Goal: Transaction & Acquisition: Purchase product/service

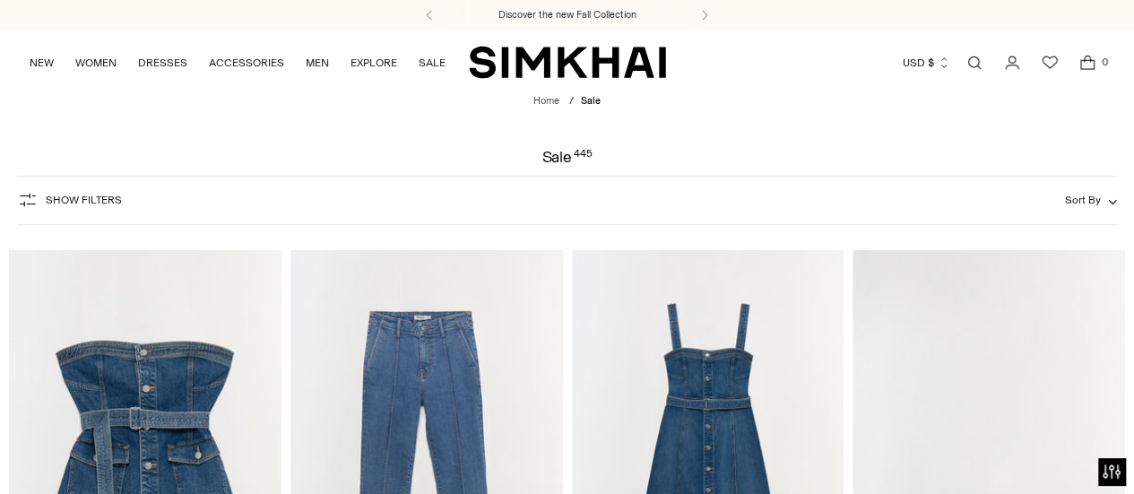
click at [69, 195] on span "Show Filters" at bounding box center [84, 200] width 76 height 13
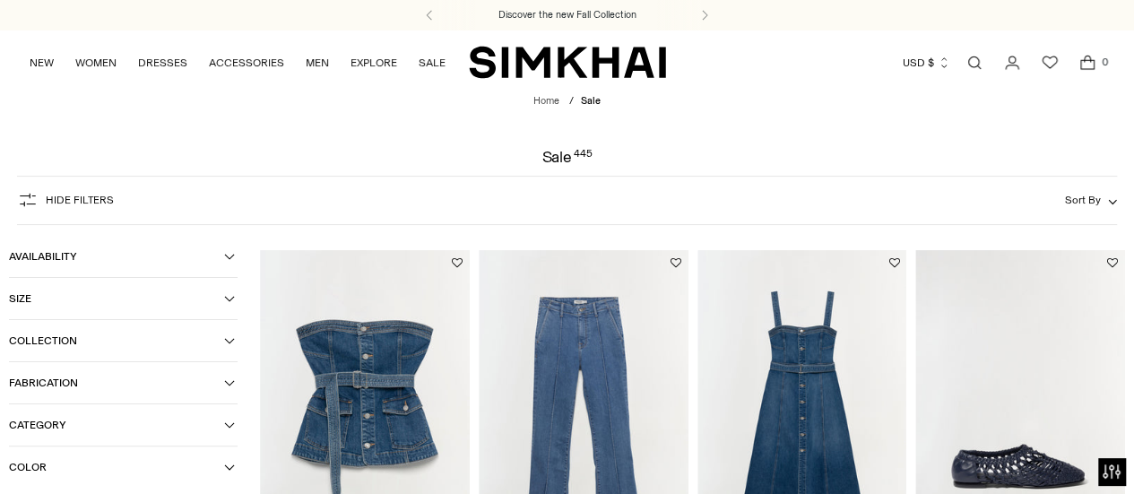
click at [237, 309] on button "Size" at bounding box center [123, 298] width 229 height 41
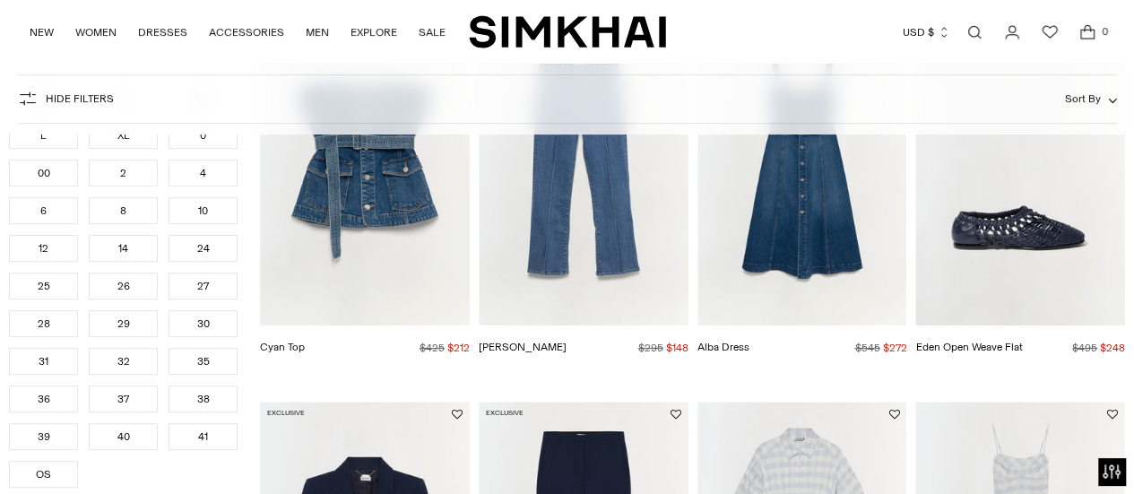
click at [117, 111] on div "S" at bounding box center [123, 97] width 69 height 27
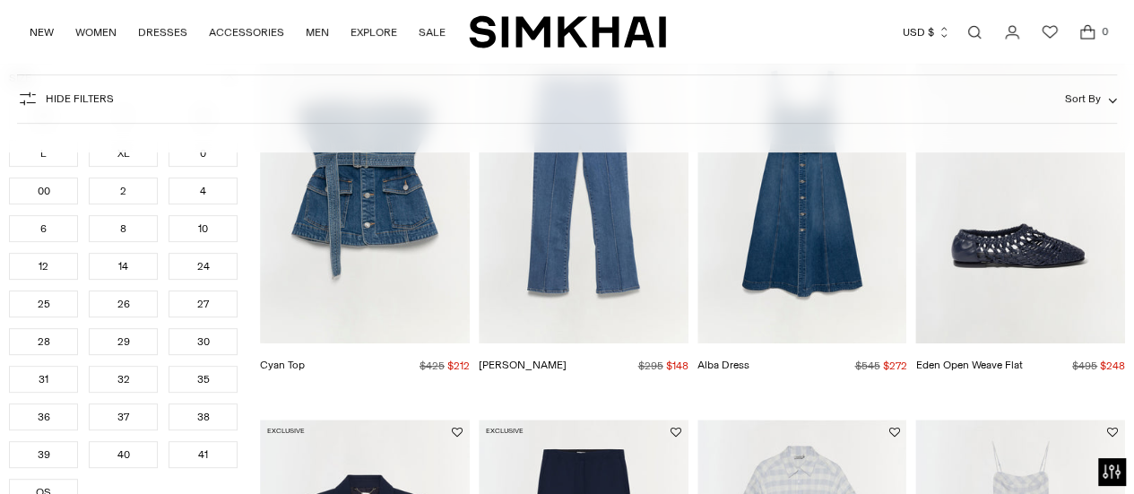
scroll to position [208, 0]
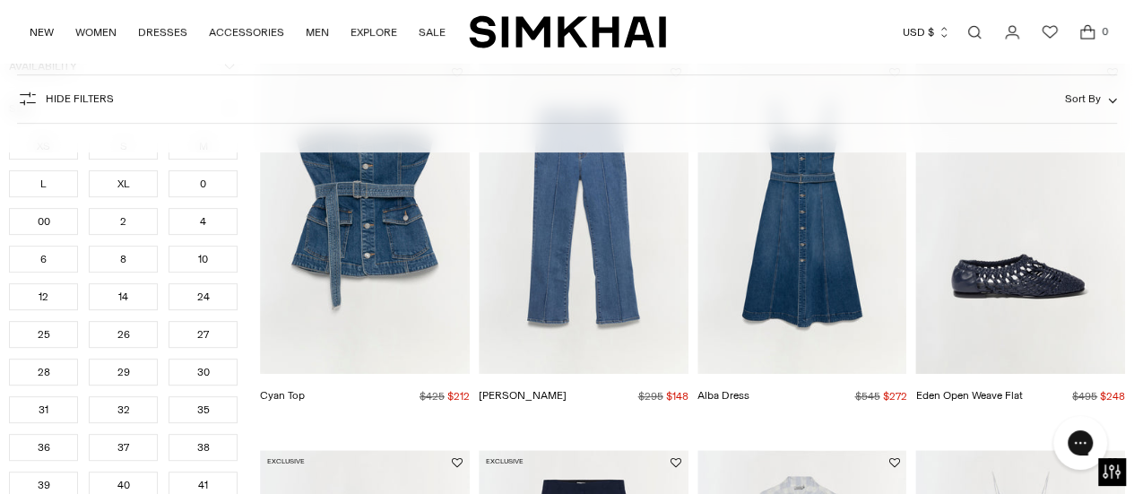
click at [199, 162] on ul "XS S M L XL 0 00 2 4 6 8 10 12 14 24 25 26 27 28 29 30" at bounding box center [123, 335] width 229 height 404
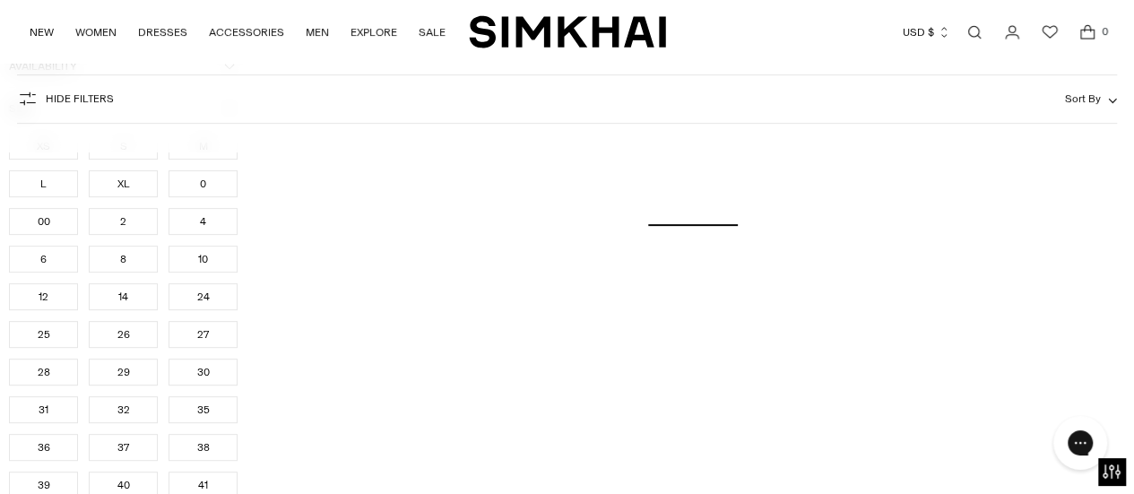
scroll to position [0, 0]
click at [199, 160] on div "M" at bounding box center [203, 146] width 69 height 27
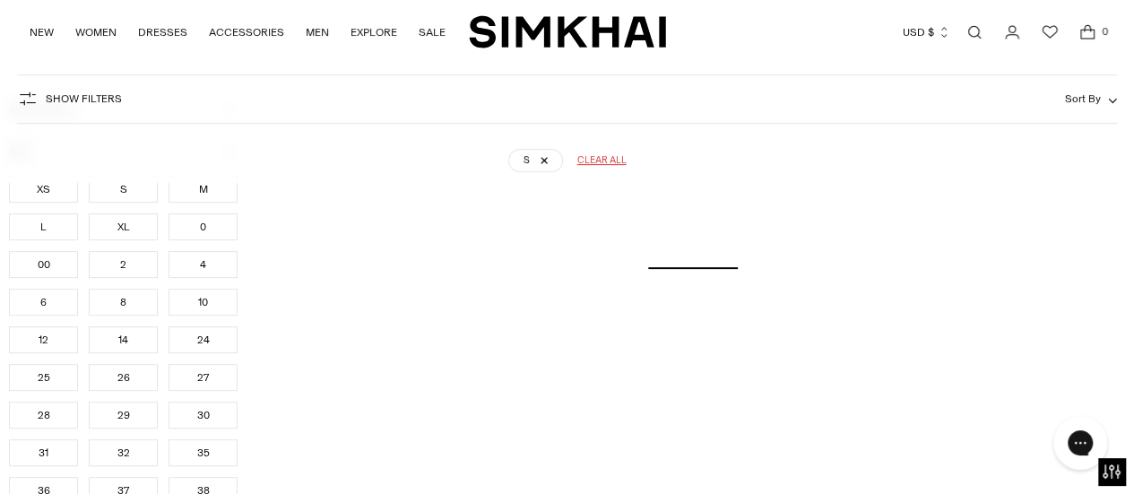
click at [213, 203] on div "M" at bounding box center [203, 189] width 69 height 27
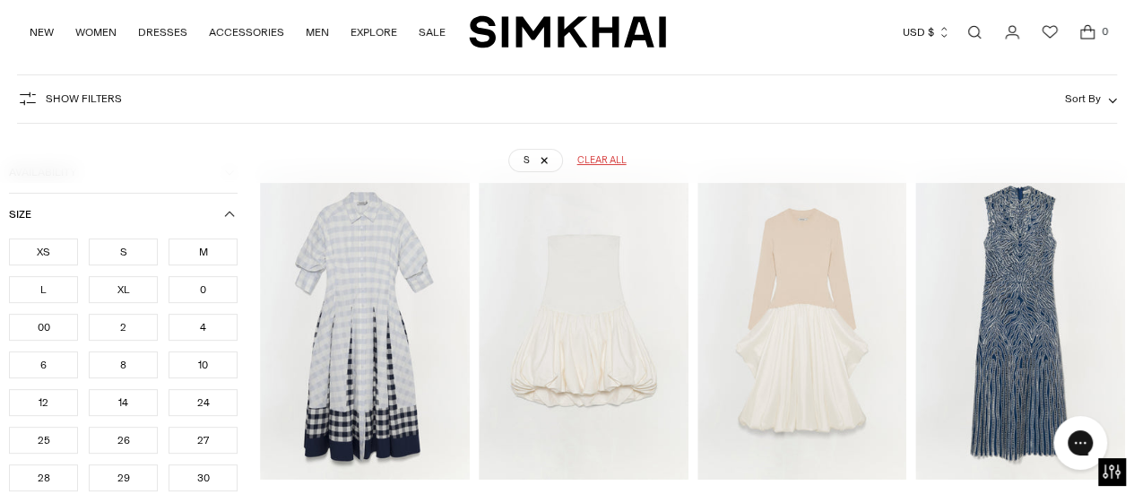
click at [211, 255] on div "M" at bounding box center [203, 252] width 69 height 27
click at [43, 358] on div "6" at bounding box center [43, 365] width 69 height 27
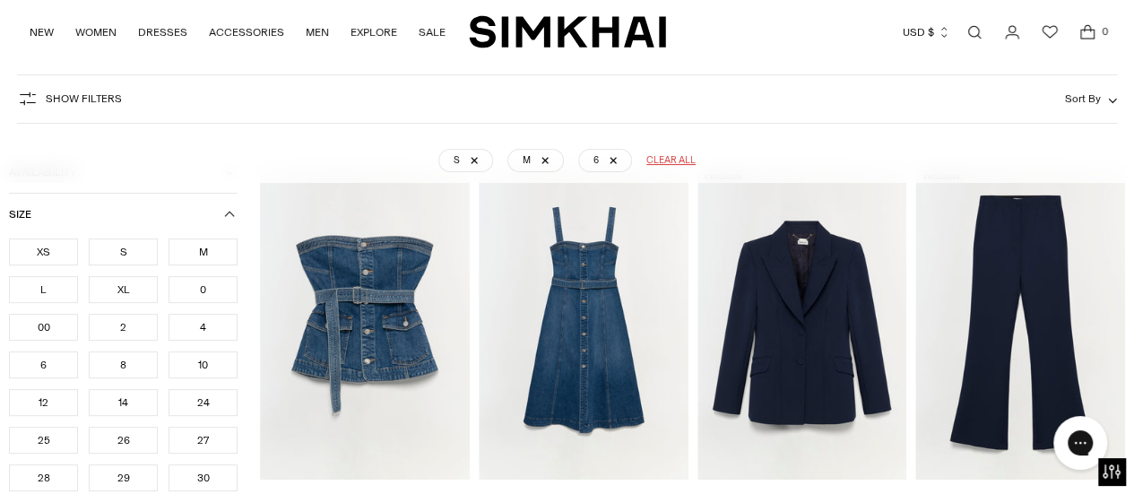
click at [41, 465] on div "28" at bounding box center [43, 478] width 69 height 27
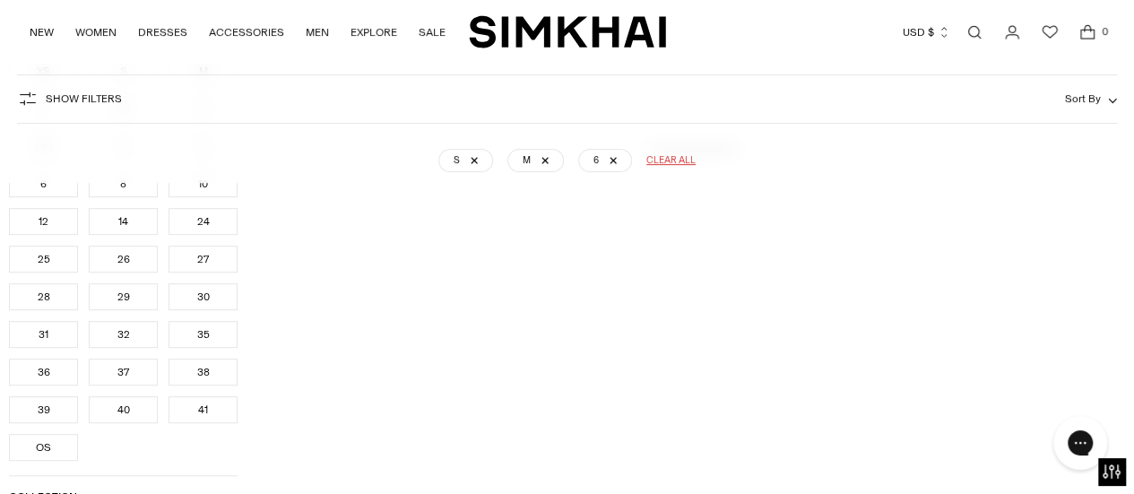
scroll to position [439, 0]
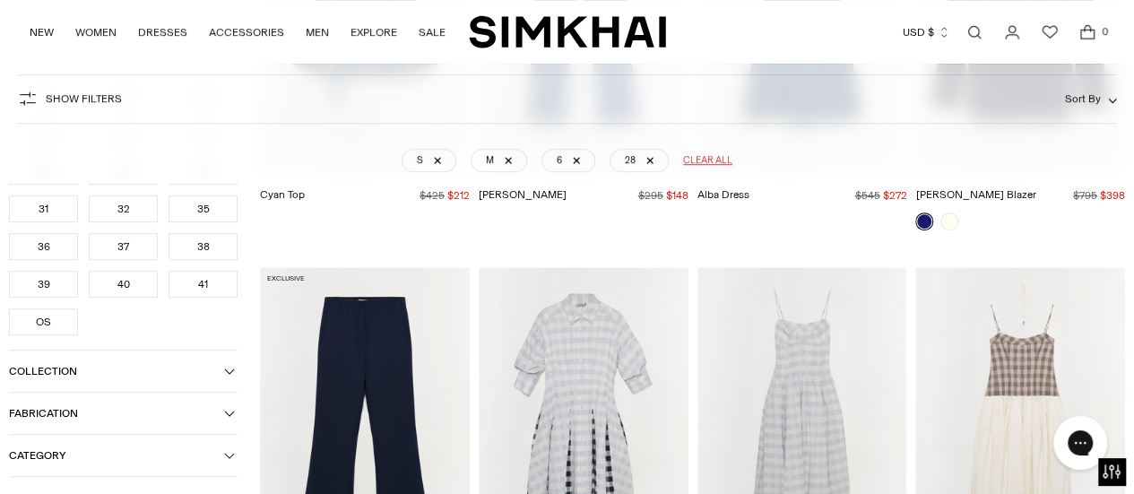
click at [48, 308] on div "OS" at bounding box center [43, 321] width 69 height 27
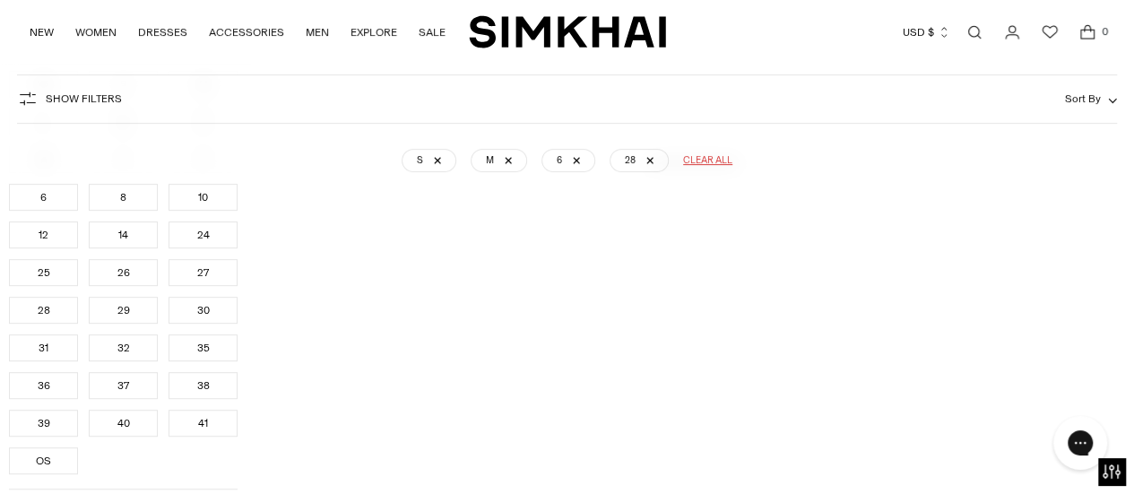
scroll to position [470, 0]
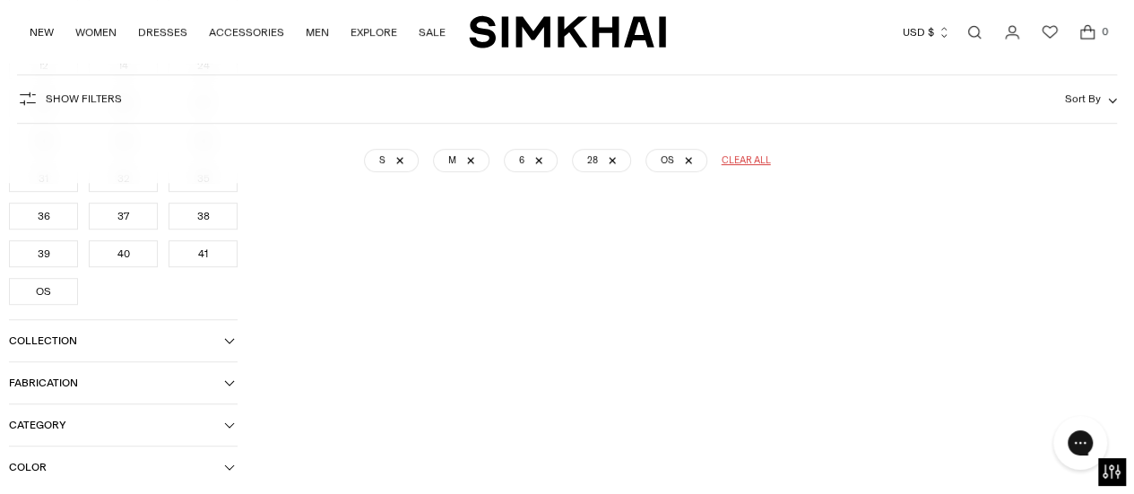
scroll to position [133, 0]
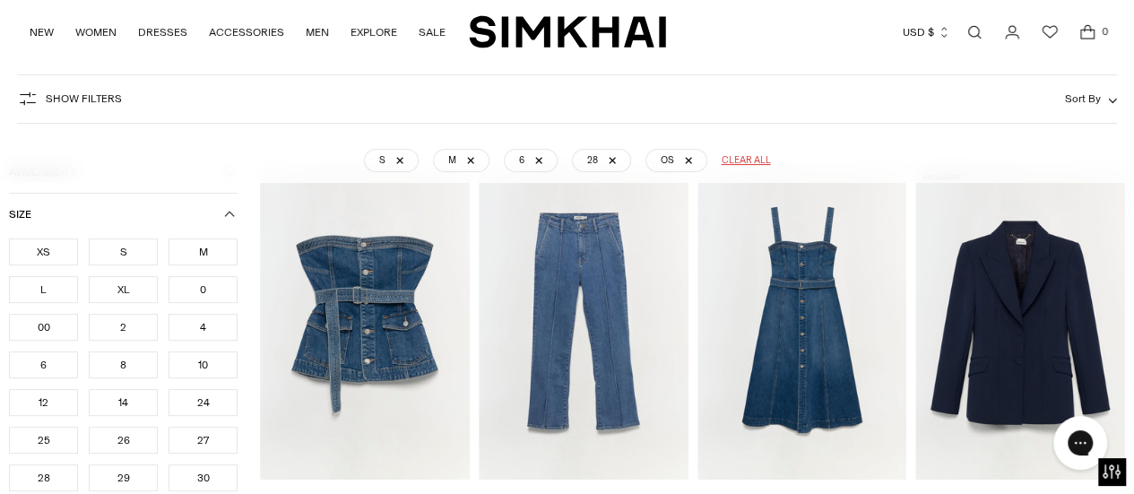
click at [39, 94] on button "Show Filters" at bounding box center [69, 98] width 105 height 29
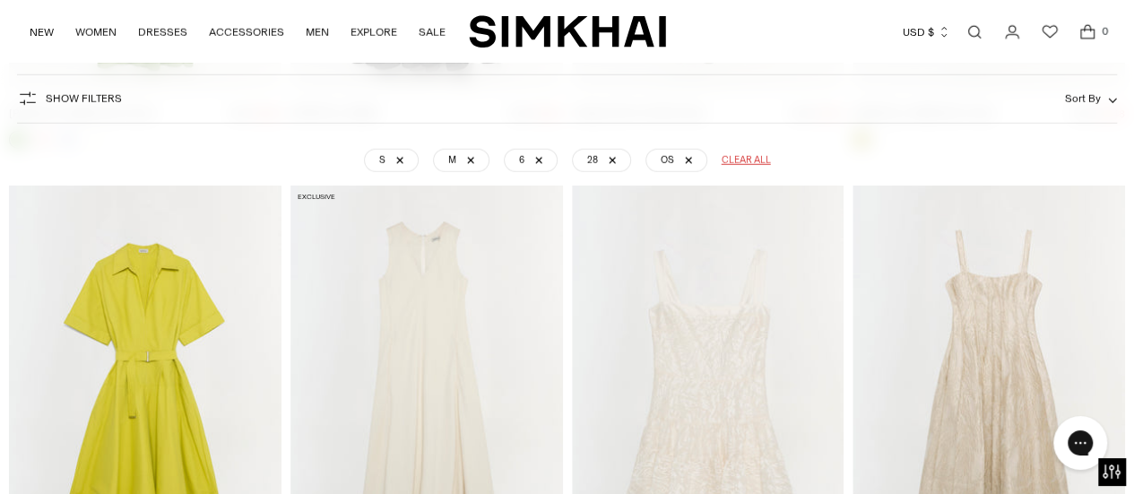
scroll to position [12606, 0]
click at [0, 0] on img "Deanna Cotton Midi Dress" at bounding box center [0, 0] width 0 height 0
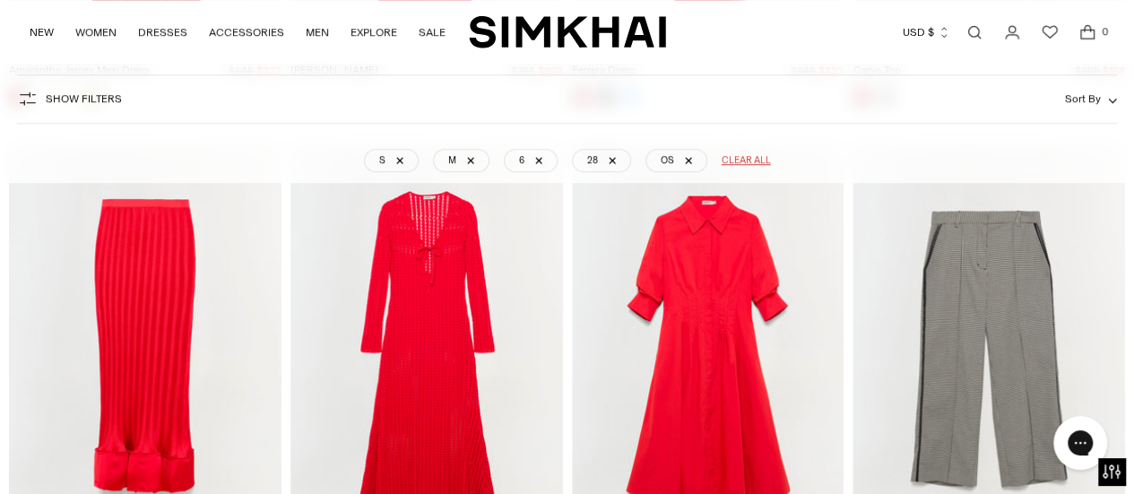
scroll to position [21119, 0]
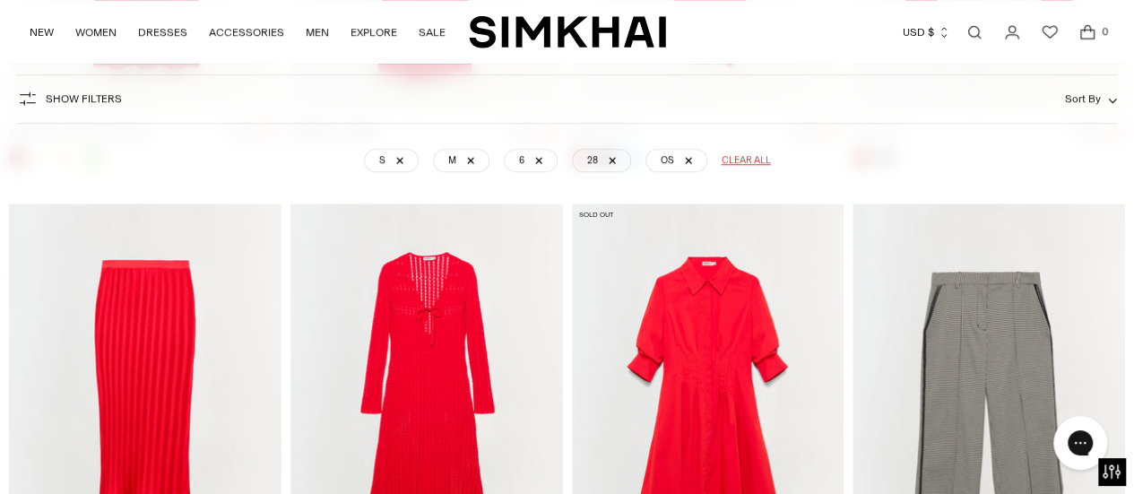
click at [0, 0] on img "Jazz Dress" at bounding box center [0, 0] width 0 height 0
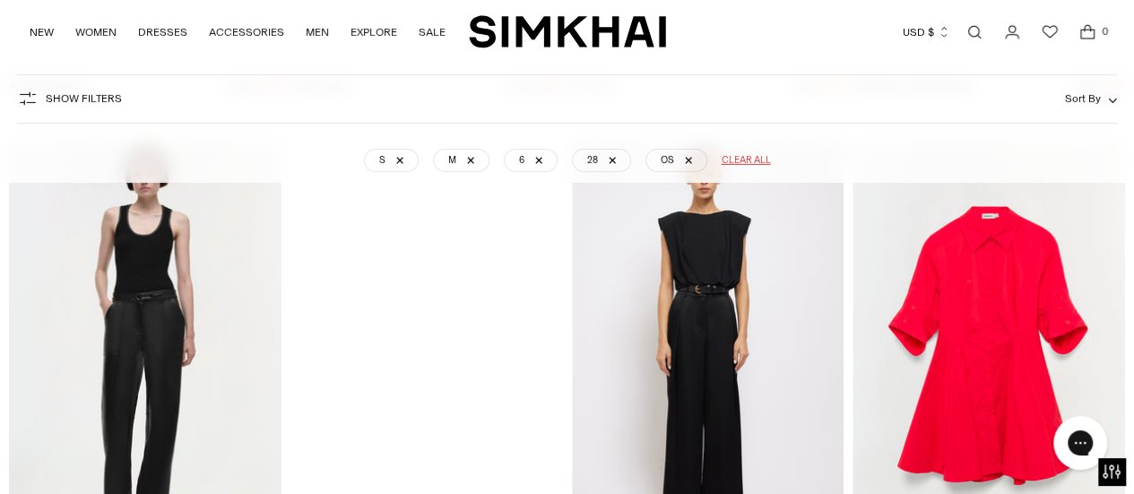
scroll to position [30066, 0]
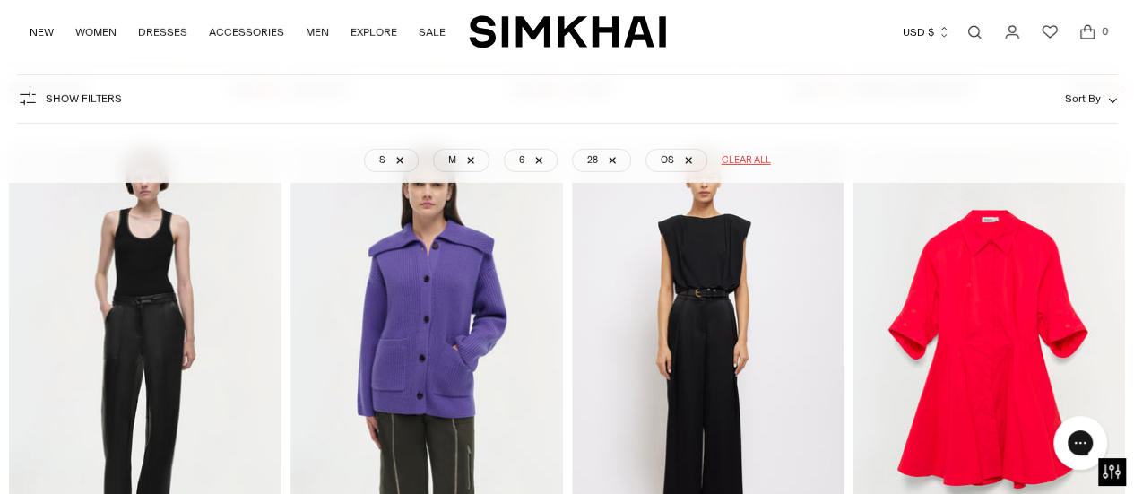
click at [0, 0] on img "Jazzie Dress" at bounding box center [0, 0] width 0 height 0
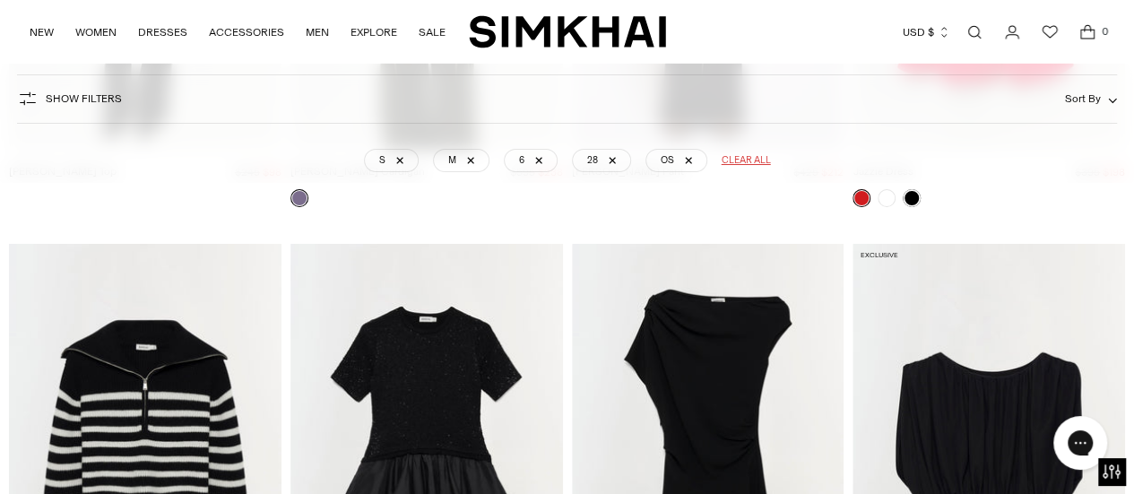
scroll to position [30703, 0]
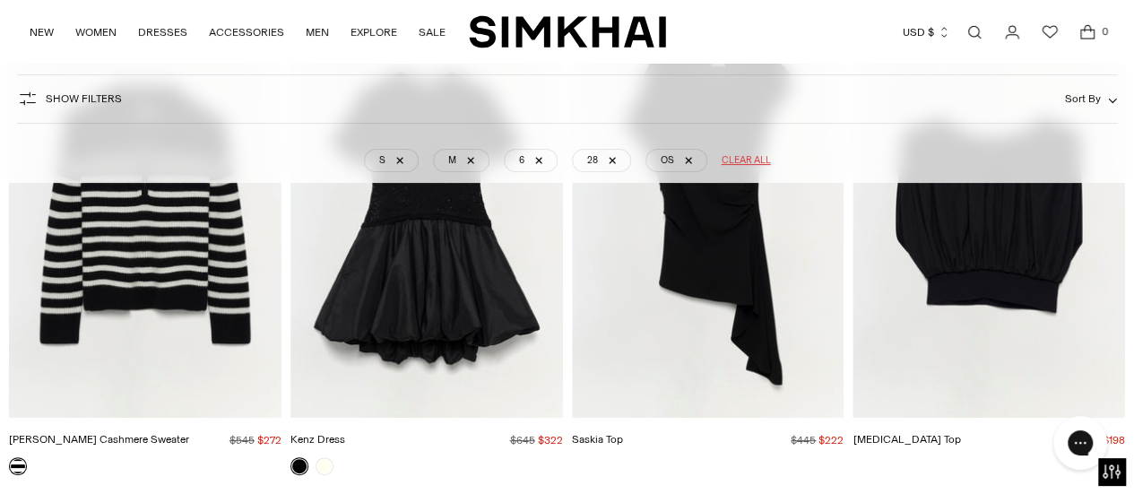
click at [0, 0] on img "Kenz Dress" at bounding box center [0, 0] width 0 height 0
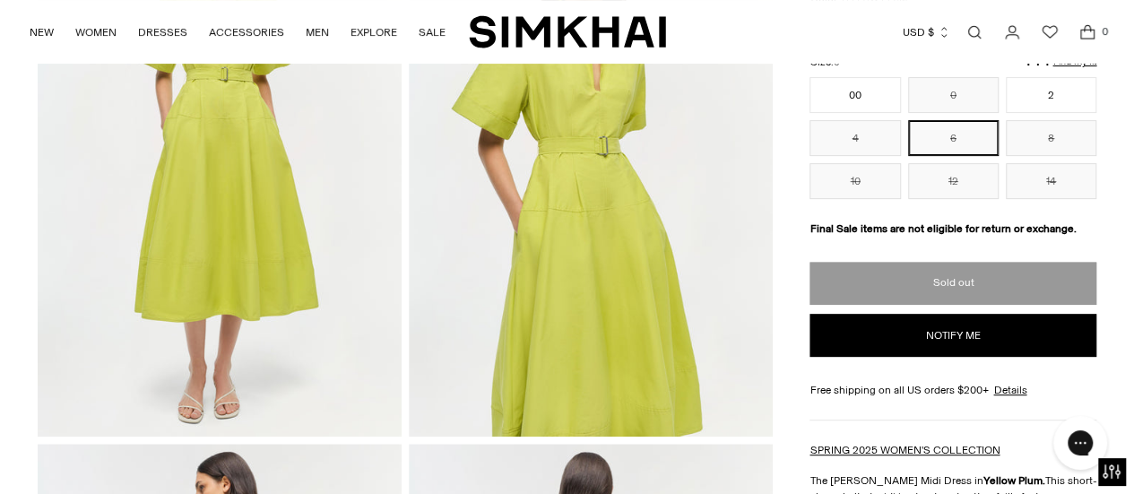
scroll to position [233, 0]
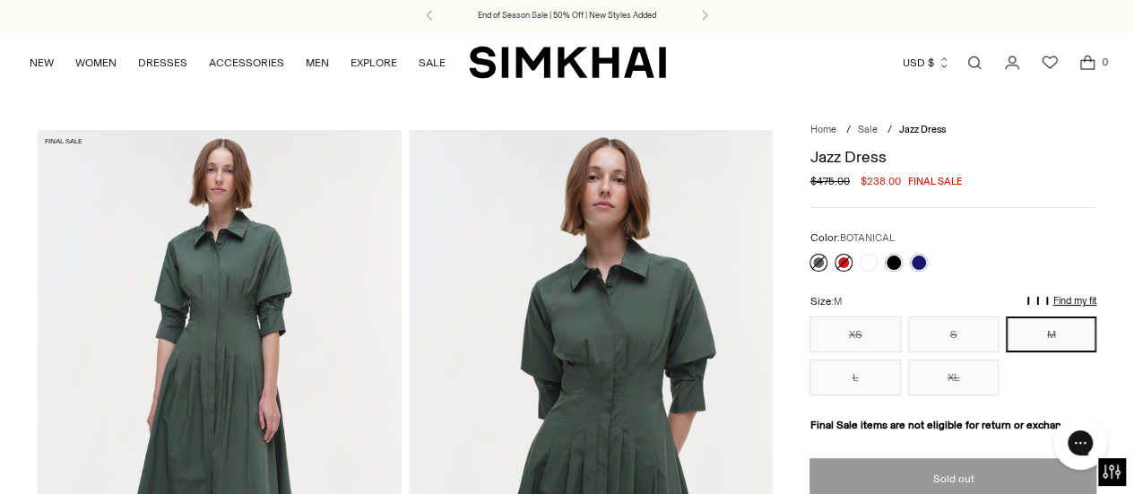
click at [819, 261] on link at bounding box center [819, 263] width 18 height 18
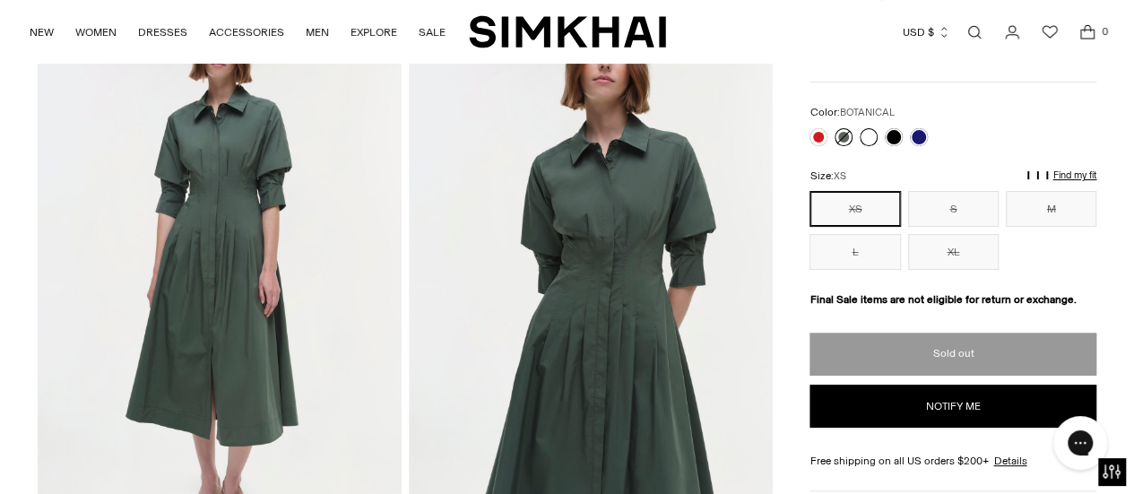
scroll to position [19, 0]
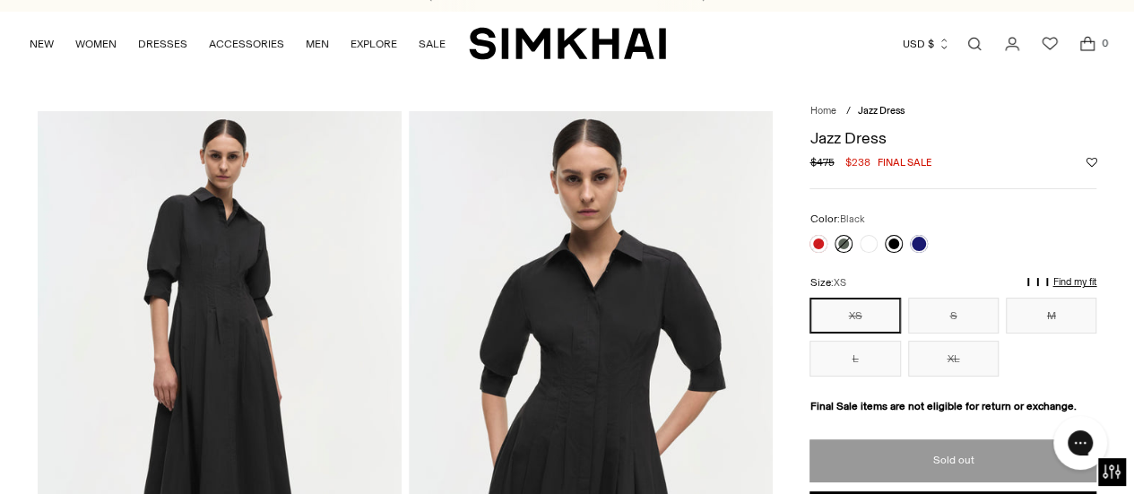
click at [891, 242] on link at bounding box center [894, 244] width 18 height 18
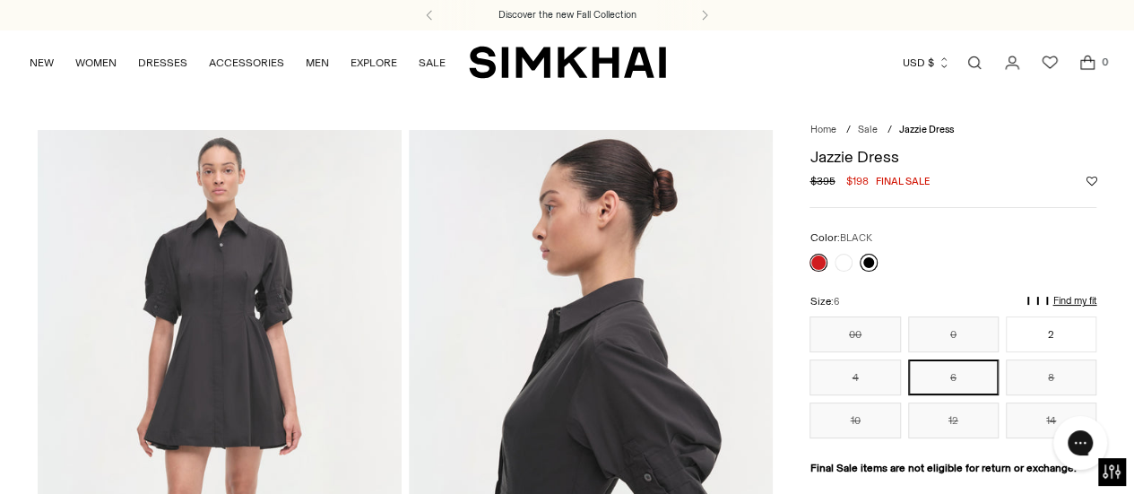
click at [868, 264] on link at bounding box center [869, 263] width 18 height 18
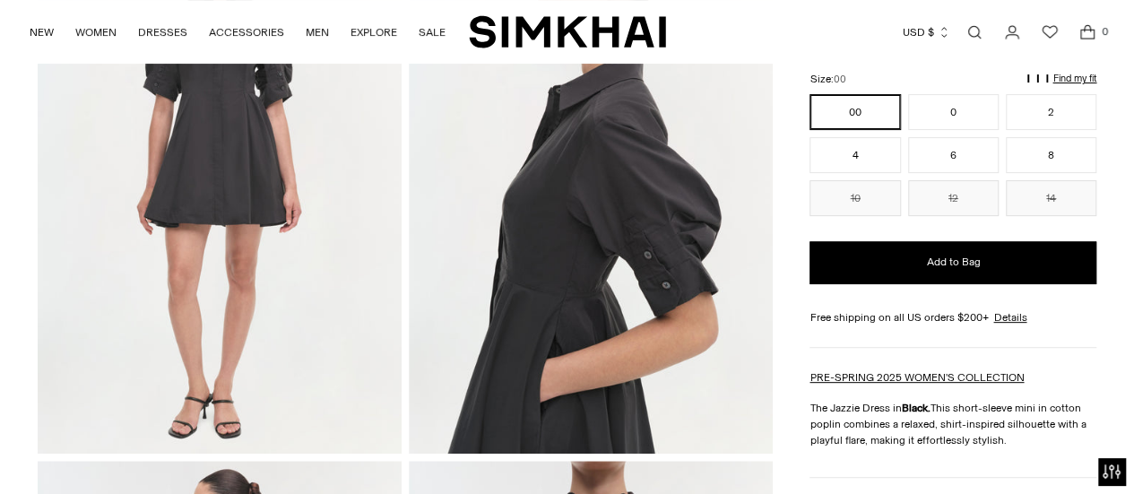
scroll to position [222, 0]
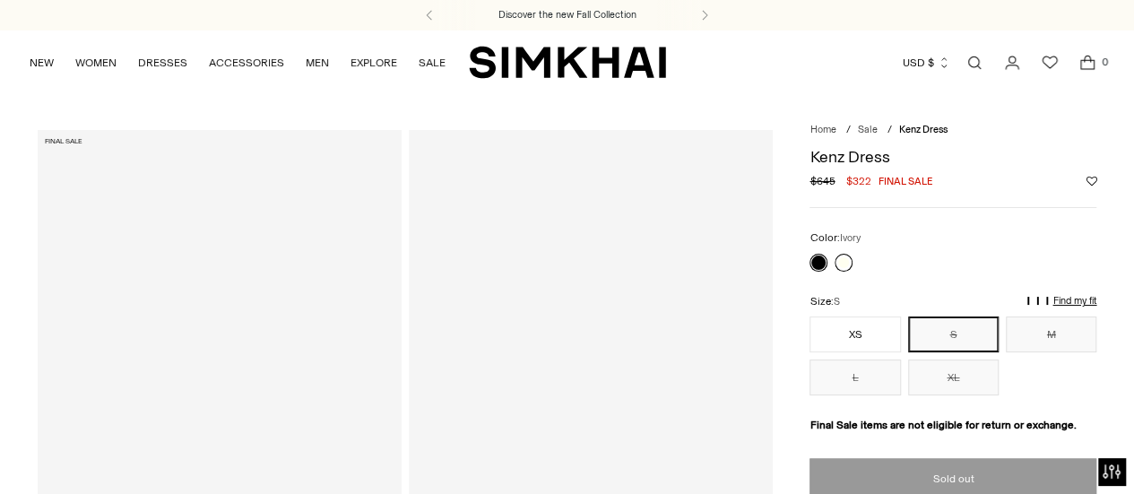
click at [841, 260] on link at bounding box center [844, 263] width 18 height 18
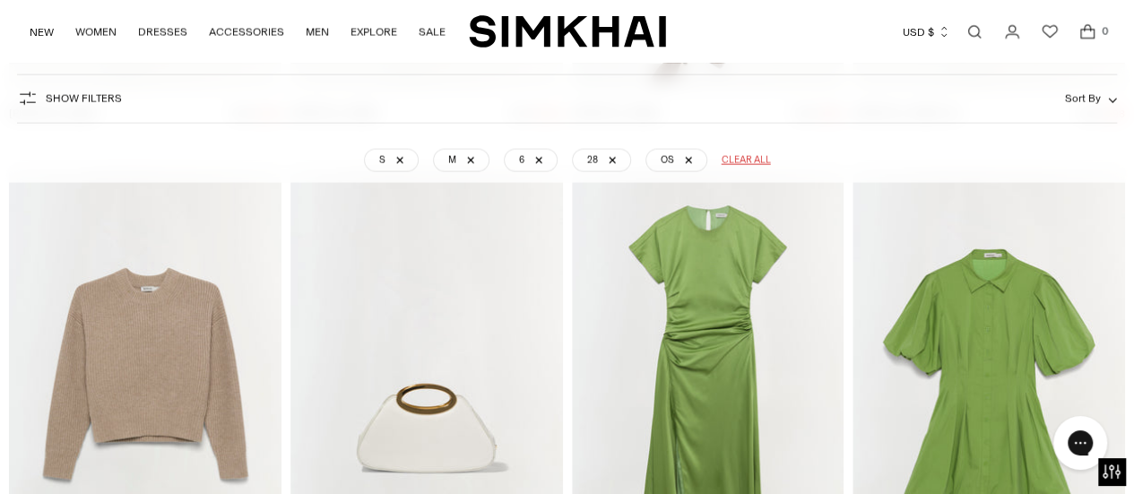
scroll to position [32518, 0]
click at [0, 0] on img "Cleo Cotton Mini Dress" at bounding box center [0, 0] width 0 height 0
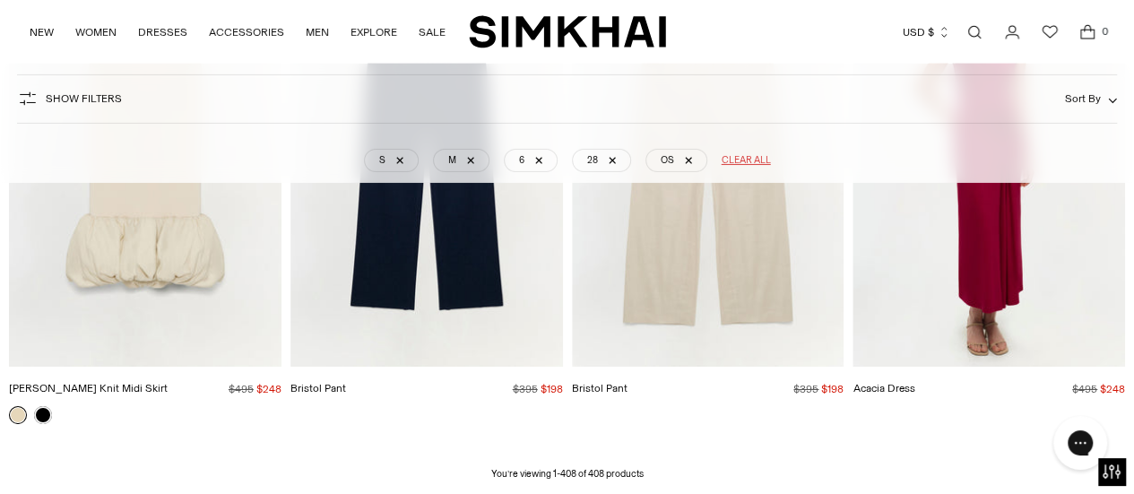
scroll to position [50684, 0]
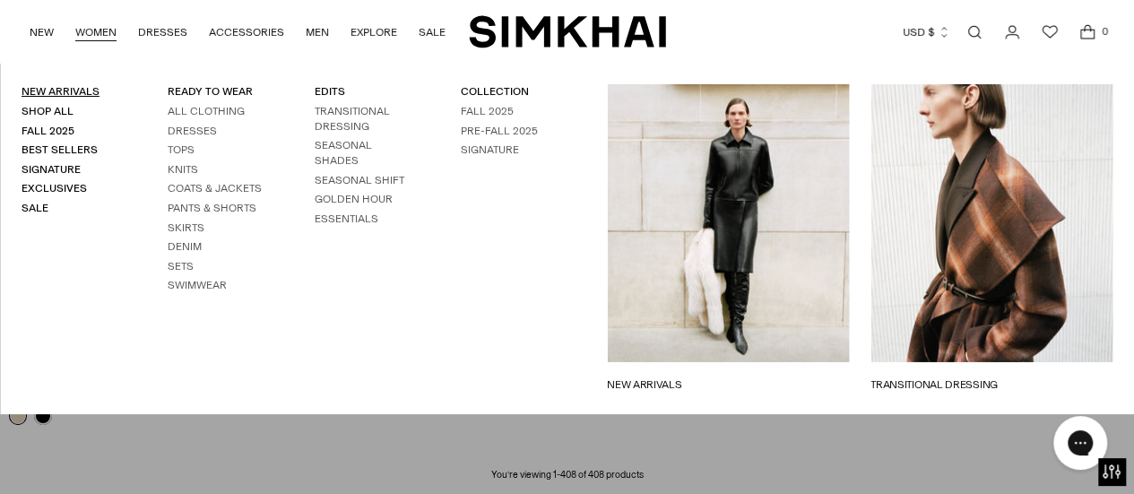
click at [55, 90] on link "New Arrivals" at bounding box center [61, 91] width 78 height 13
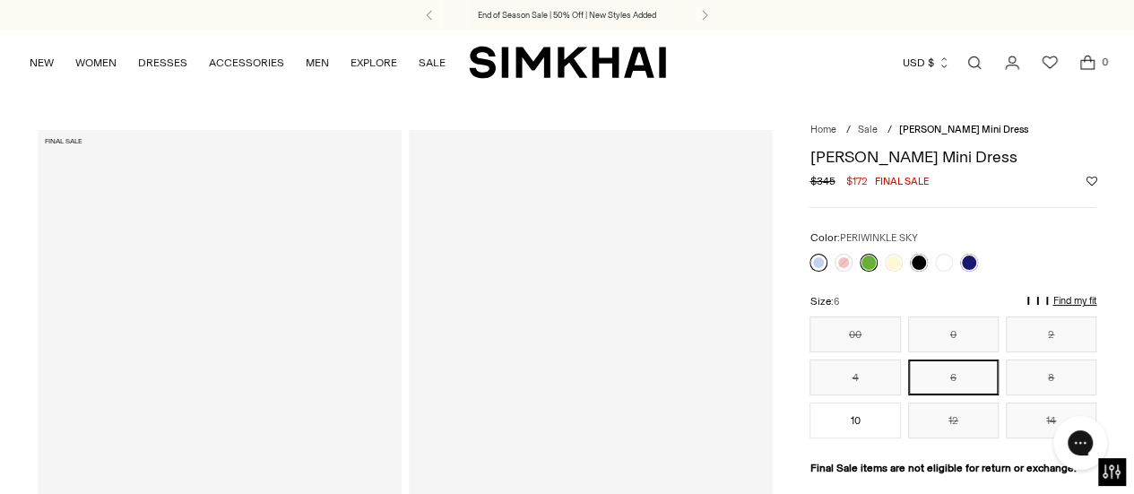
click at [821, 262] on link at bounding box center [819, 263] width 18 height 18
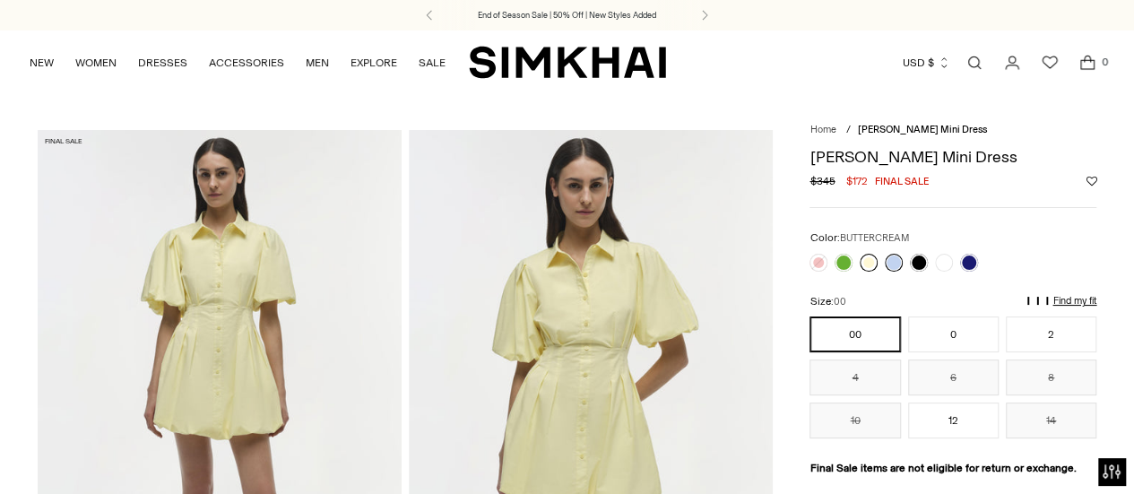
click at [864, 265] on link at bounding box center [869, 263] width 18 height 18
